Goal: Task Accomplishment & Management: Use online tool/utility

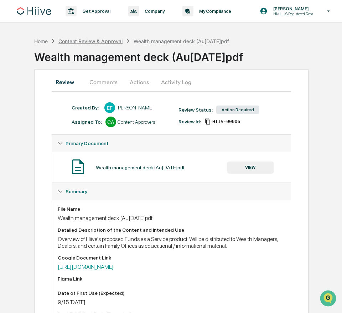
click at [97, 40] on div "Content Review & Approval" at bounding box center [90, 41] width 64 height 6
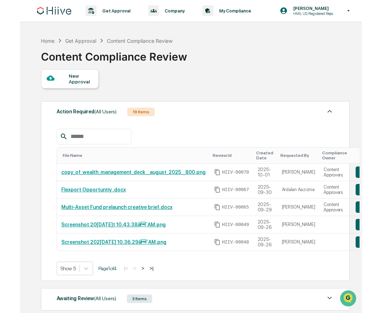
scroll to position [54, 0]
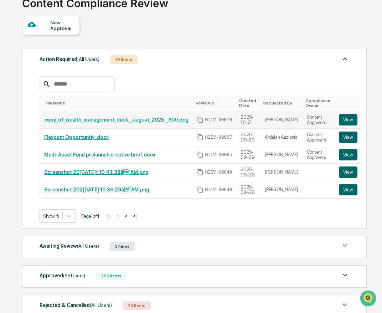
click at [120, 119] on link "copy_of_wealth_management_deck__august_2025__800.png" at bounding box center [116, 120] width 144 height 6
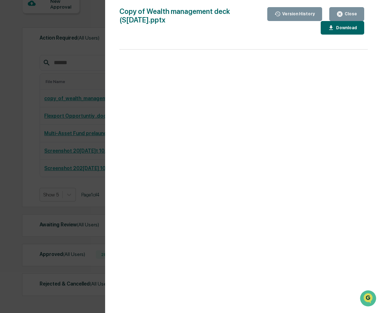
scroll to position [0, 0]
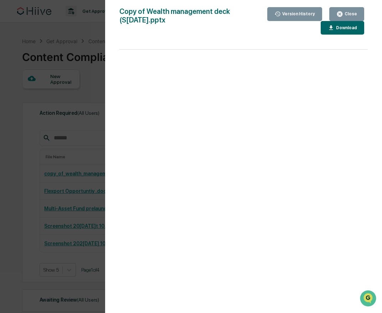
click at [339, 9] on button "Close" at bounding box center [346, 14] width 35 height 14
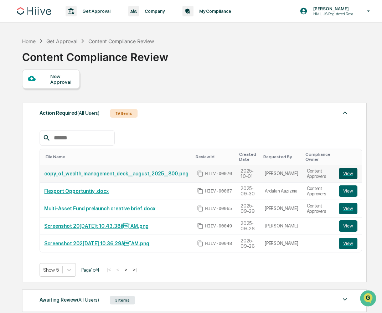
click at [341, 174] on button "View" at bounding box center [348, 173] width 19 height 11
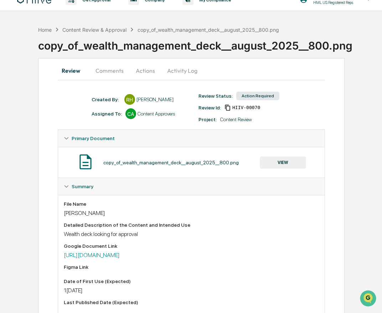
scroll to position [10, 0]
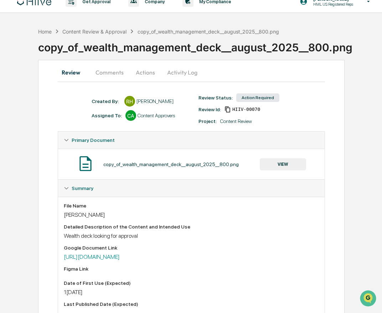
click at [134, 70] on button "Actions" at bounding box center [145, 72] width 32 height 17
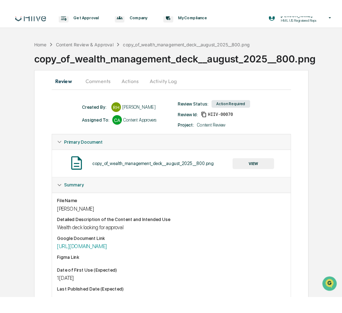
scroll to position [0, 0]
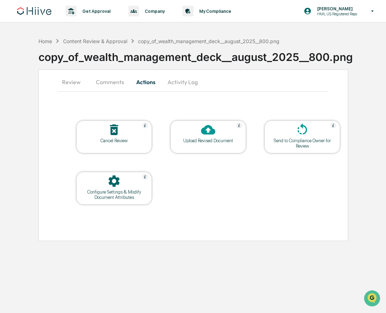
click at [100, 131] on div at bounding box center [113, 130] width 71 height 15
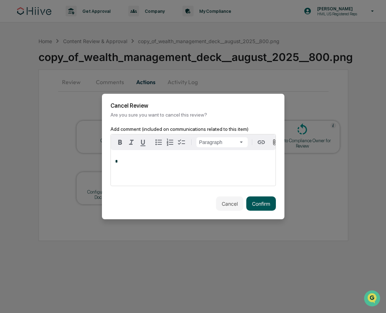
click at [258, 201] on button "Confirm" at bounding box center [261, 203] width 30 height 14
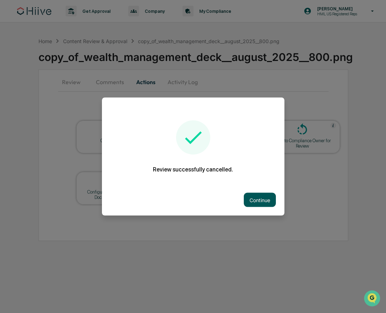
click at [255, 194] on button "Continue" at bounding box center [260, 200] width 32 height 14
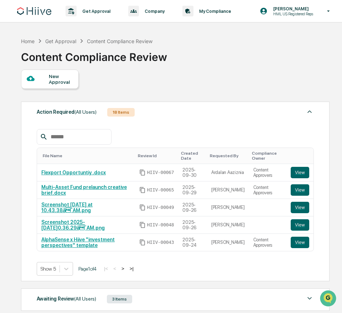
click at [181, 83] on div "New Approval Action Required (All Users) 18 Items File Name Review Id Created D…" at bounding box center [175, 221] width 308 height 304
